Goal: Find contact information: Find contact information

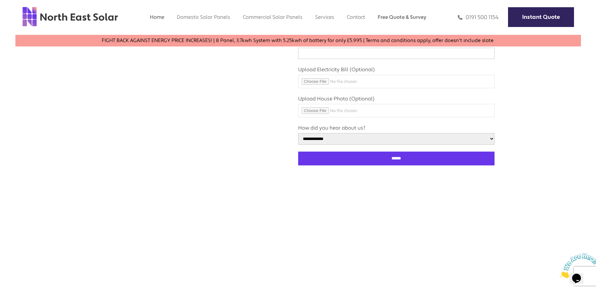
scroll to position [2718, 0]
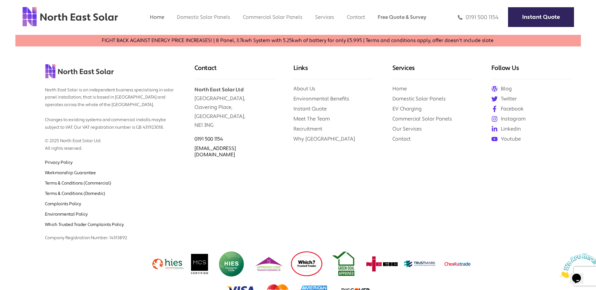
drag, startPoint x: 361, startPoint y: 162, endPoint x: 444, endPoint y: 258, distance: 127.2
drag, startPoint x: 129, startPoint y: 233, endPoint x: 110, endPoint y: 230, distance: 18.8
click at [110, 230] on p "Company Registration Number: 14313892" at bounding box center [110, 236] width 130 height 14
drag, startPoint x: 110, startPoint y: 230, endPoint x: 116, endPoint y: 231, distance: 5.5
copy p "14313892"
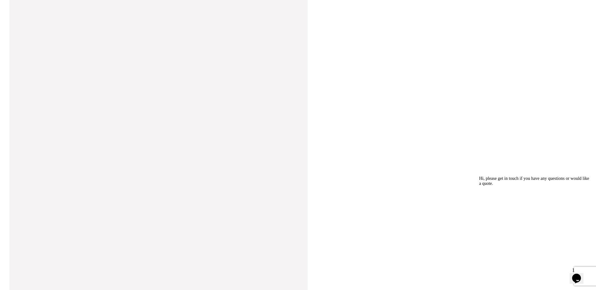
drag, startPoint x: 411, startPoint y: 121, endPoint x: 424, endPoint y: 306, distance: 185.9
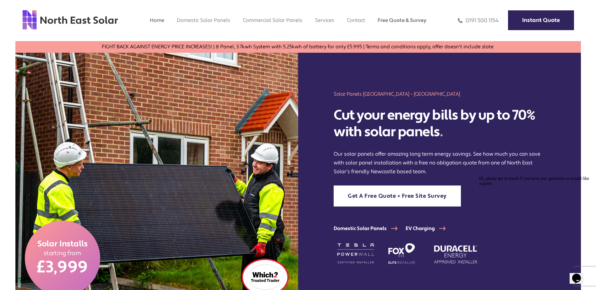
drag, startPoint x: 552, startPoint y: 200, endPoint x: 511, endPoint y: 143, distance: 70.1
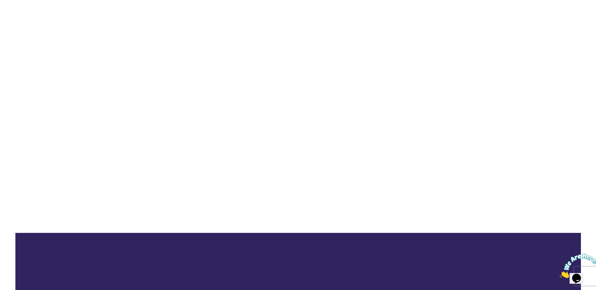
scroll to position [4211, 0]
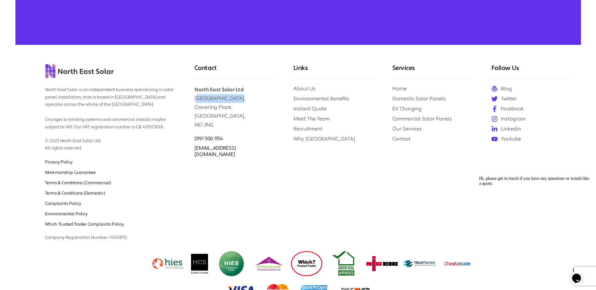
drag, startPoint x: 205, startPoint y: 91, endPoint x: 235, endPoint y: 91, distance: 30.5
click at [235, 91] on p "North East Solar Ltd Clavering House, Clavering Place, Newcastle upon Tyne, NE1…" at bounding box center [235, 104] width 80 height 50
drag, startPoint x: 235, startPoint y: 91, endPoint x: 222, endPoint y: 89, distance: 14.0
copy p "[GEOGRAPHIC_DATA],"
drag, startPoint x: 233, startPoint y: 98, endPoint x: 195, endPoint y: 98, distance: 37.7
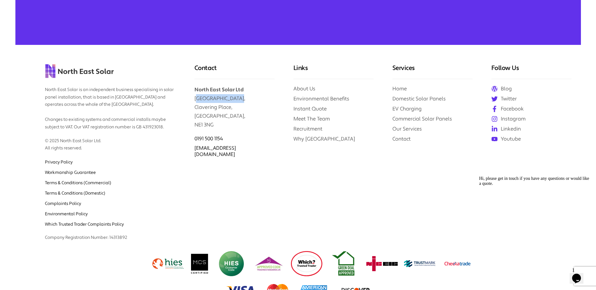
click at [195, 98] on p "North East Solar Ltd Clavering House, Clavering Place, Newcastle upon Tyne, NE1…" at bounding box center [235, 104] width 80 height 50
drag, startPoint x: 195, startPoint y: 98, endPoint x: 210, endPoint y: 99, distance: 15.1
copy p "Clavering Place,"
click at [246, 112] on p "North East Solar Ltd Clavering House, Clavering Place, Newcastle upon Tyne, NE1…" at bounding box center [235, 104] width 80 height 50
drag, startPoint x: 247, startPoint y: 107, endPoint x: 195, endPoint y: 108, distance: 51.9
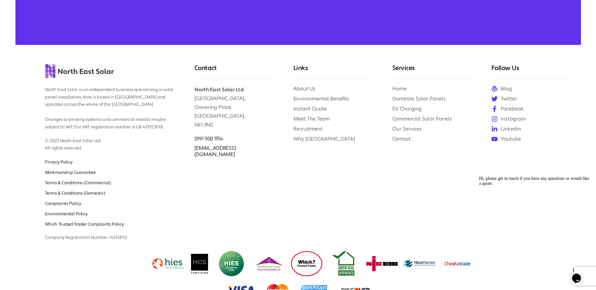
click at [195, 108] on p "North East Solar Ltd Clavering House, Clavering Place, Newcastle upon Tyne, NE1…" at bounding box center [235, 104] width 80 height 50
drag, startPoint x: 195, startPoint y: 108, endPoint x: 214, endPoint y: 109, distance: 19.2
drag, startPoint x: 214, startPoint y: 109, endPoint x: 229, endPoint y: 107, distance: 14.7
click at [229, 107] on p "North East Solar Ltd Clavering House, Clavering Place, Newcastle upon Tyne, NE1…" at bounding box center [235, 104] width 80 height 50
drag, startPoint x: 253, startPoint y: 109, endPoint x: 193, endPoint y: 108, distance: 59.7
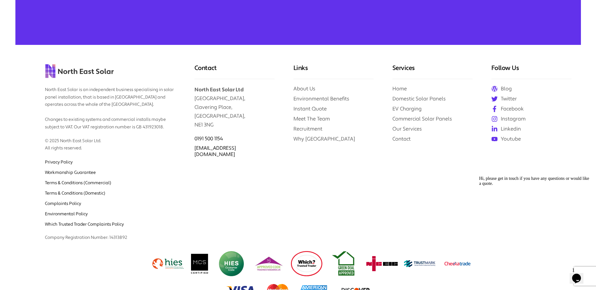
click at [193, 108] on div "Contact North East Solar Ltd Clavering House, Clavering Place, Newcastle upon T…" at bounding box center [234, 145] width 99 height 200
drag, startPoint x: 193, startPoint y: 108, endPoint x: 201, endPoint y: 108, distance: 7.9
copy p "[GEOGRAPHIC_DATA],"
drag, startPoint x: 213, startPoint y: 118, endPoint x: 185, endPoint y: 117, distance: 28.3
click at [185, 117] on div "Contact North East Solar Ltd Clavering House, Clavering Place, Newcastle upon T…" at bounding box center [234, 145] width 99 height 200
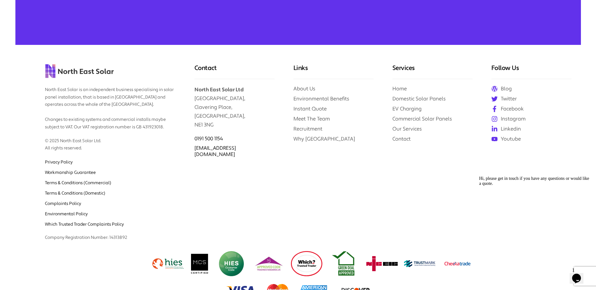
drag, startPoint x: 185, startPoint y: 117, endPoint x: 193, endPoint y: 117, distance: 7.9
copy p "NE1 3NG"
